Goal: Find contact information: Find contact information

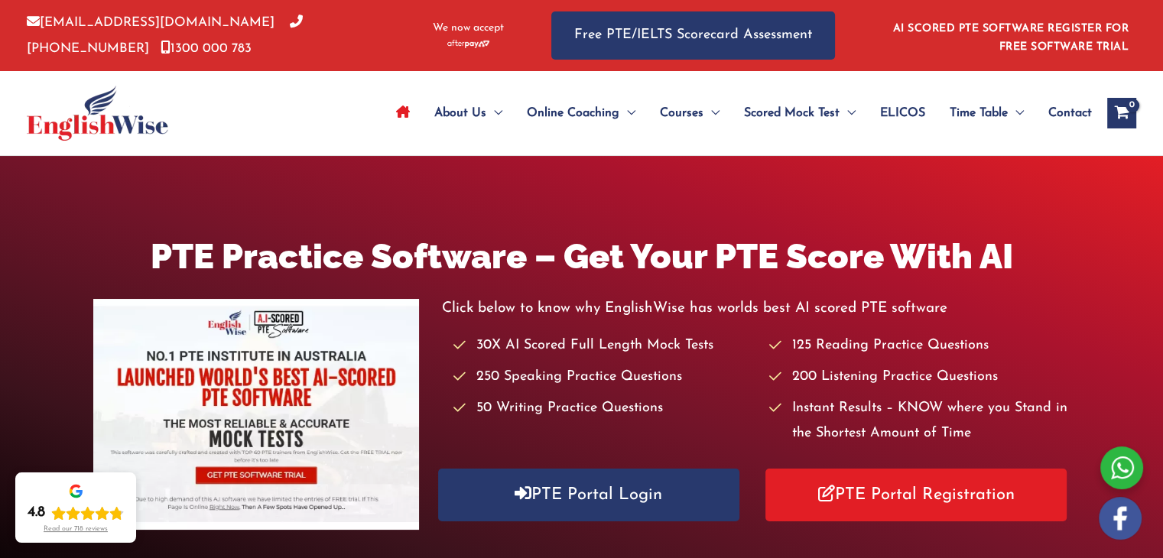
click at [1071, 114] on span "Contact" at bounding box center [1071, 113] width 44 height 54
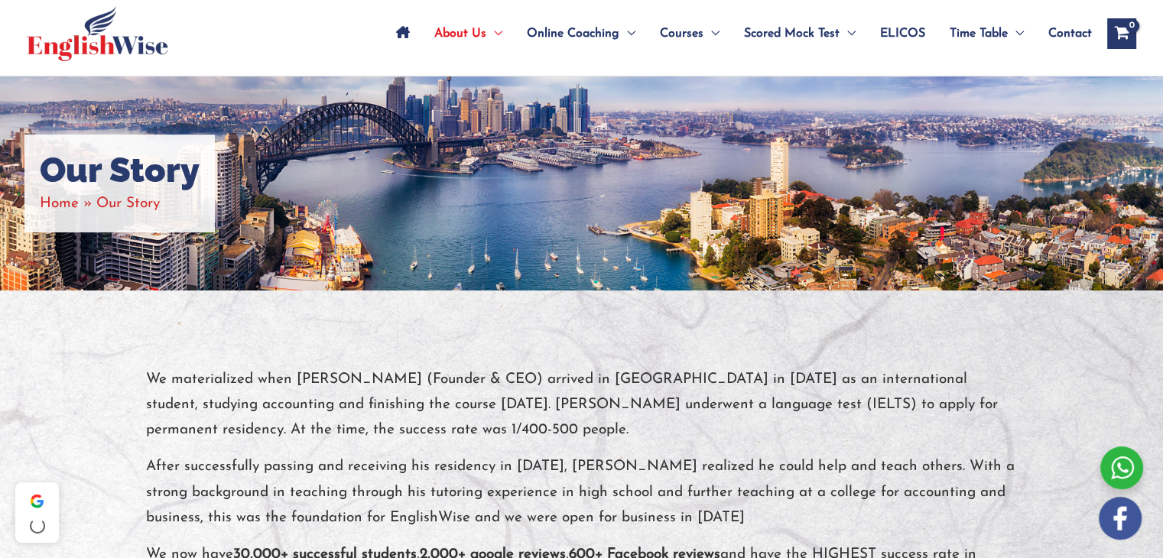
scroll to position [153, 0]
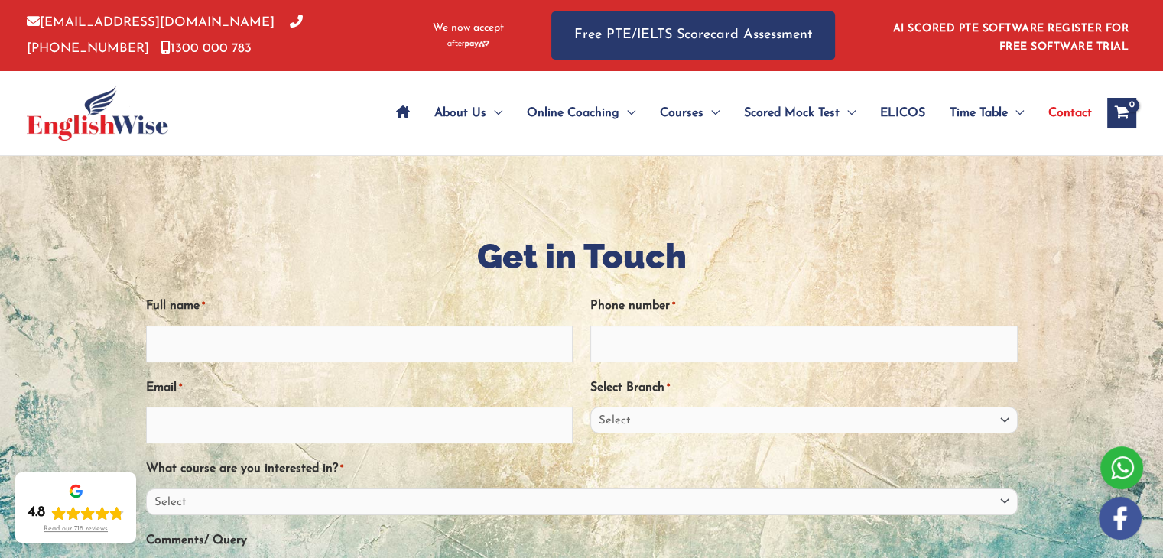
drag, startPoint x: 190, startPoint y: 126, endPoint x: 46, endPoint y: 123, distance: 143.8
click at [48, 126] on div at bounding box center [151, 113] width 249 height 84
